Goal: Task Accomplishment & Management: Check status

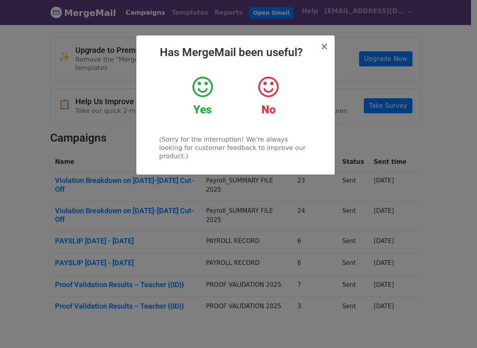
click at [203, 94] on icon at bounding box center [202, 87] width 20 height 24
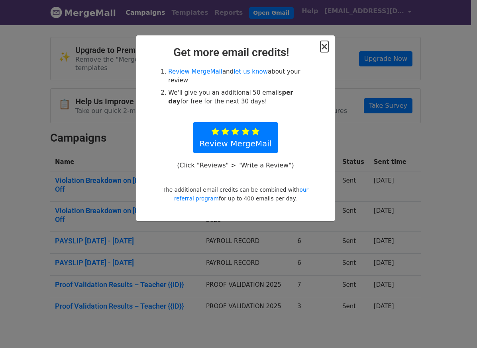
click at [325, 47] on span "×" at bounding box center [324, 46] width 8 height 11
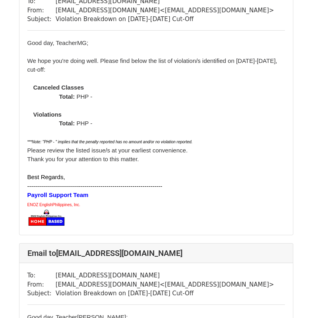
scroll to position [717, 0]
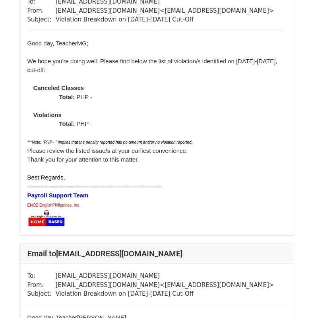
click at [112, 139] on span "***Note: "PHP - " implies that the penalty reported has no amount and/or no vio…" at bounding box center [110, 141] width 166 height 7
drag, startPoint x: 117, startPoint y: 131, endPoint x: 65, endPoint y: 118, distance: 53.7
click at [54, 72] on div "Good day, Teacher MG ; We hope you're doing well. Please find below the list of…" at bounding box center [156, 133] width 258 height 189
drag, startPoint x: 66, startPoint y: 146, endPoint x: 55, endPoint y: 140, distance: 12.5
click at [66, 145] on div "***Note: "PHP - " implies that the penalty reported has no amount and/or no vio…" at bounding box center [156, 141] width 258 height 9
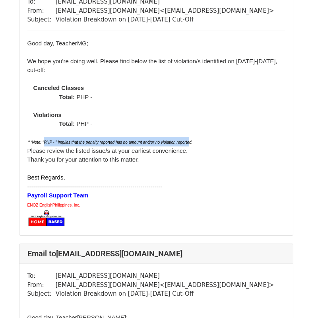
drag, startPoint x: 45, startPoint y: 142, endPoint x: 195, endPoint y: 145, distance: 150.9
click at [193, 145] on icon "***Note: "PHP - " implies that the penalty reported has no amount and/or no vio…" at bounding box center [110, 142] width 166 height 4
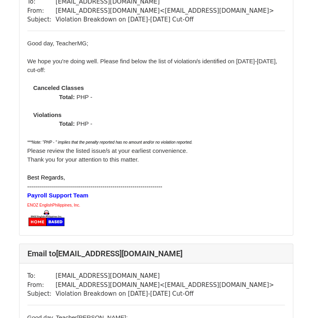
click at [168, 178] on div "Best Regards," at bounding box center [156, 177] width 258 height 9
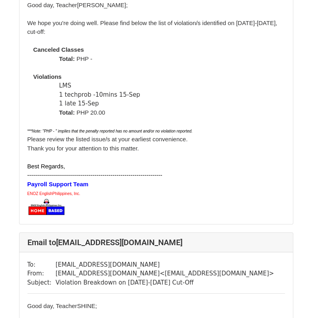
scroll to position [995, 0]
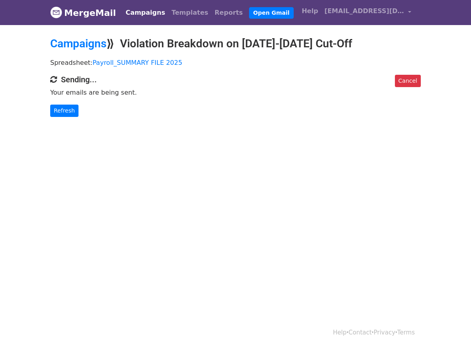
click at [180, 276] on html "MergeMail Campaigns Templates Reports Open Gmail Daily emails left: 50 Help eno…" at bounding box center [235, 174] width 471 height 348
click at [216, 260] on html "MergeMail Campaigns Templates Reports Open Gmail Daily emails left: 50 Help eno…" at bounding box center [235, 174] width 471 height 348
click at [186, 219] on html "MergeMail Campaigns Templates Reports Open Gmail Daily emails left: 50 Help eno…" at bounding box center [235, 174] width 471 height 348
click at [204, 237] on html "MergeMail Campaigns Templates Reports Open Gmail Daily emails left: 50 Help eno…" at bounding box center [235, 174] width 471 height 348
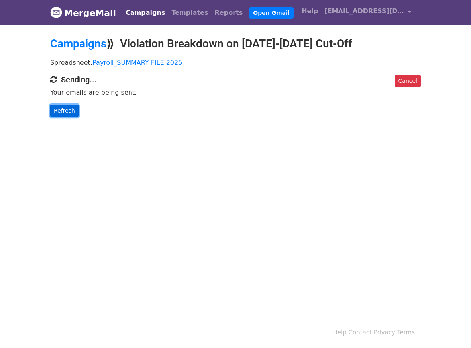
click at [66, 112] on link "Refresh" at bounding box center [64, 111] width 28 height 12
